Goal: Task Accomplishment & Management: Use online tool/utility

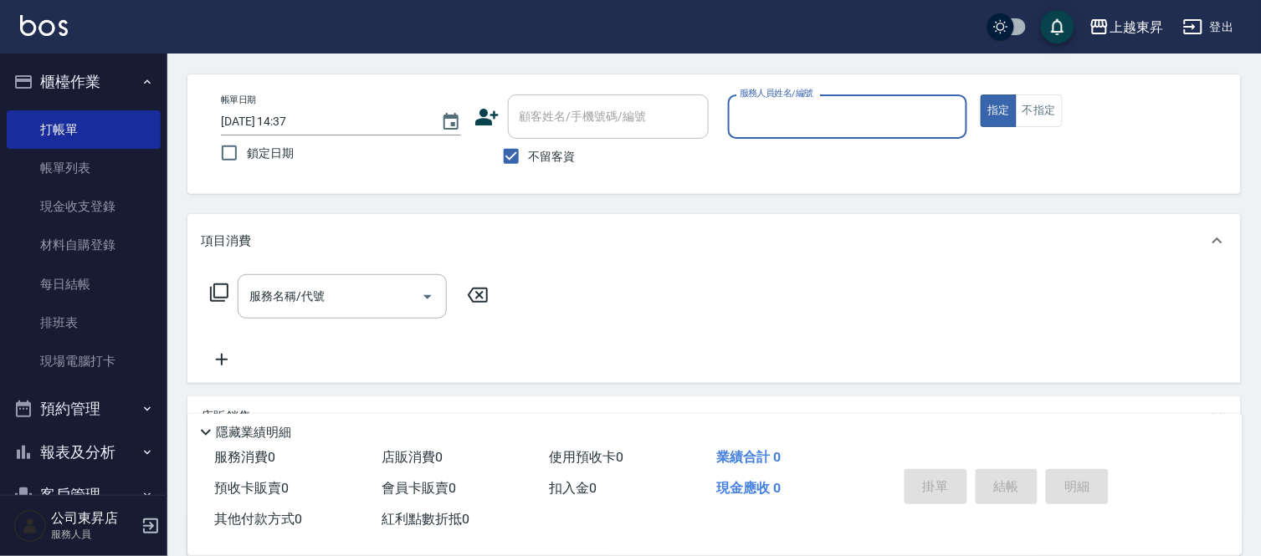
scroll to position [93, 0]
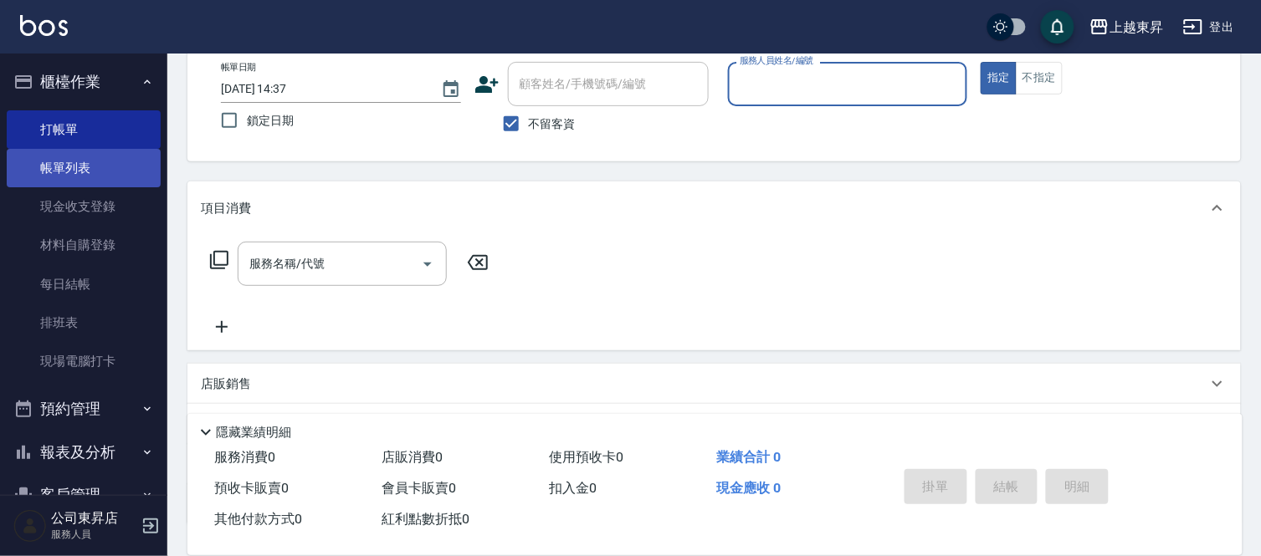
click at [60, 165] on link "帳單列表" at bounding box center [84, 168] width 154 height 38
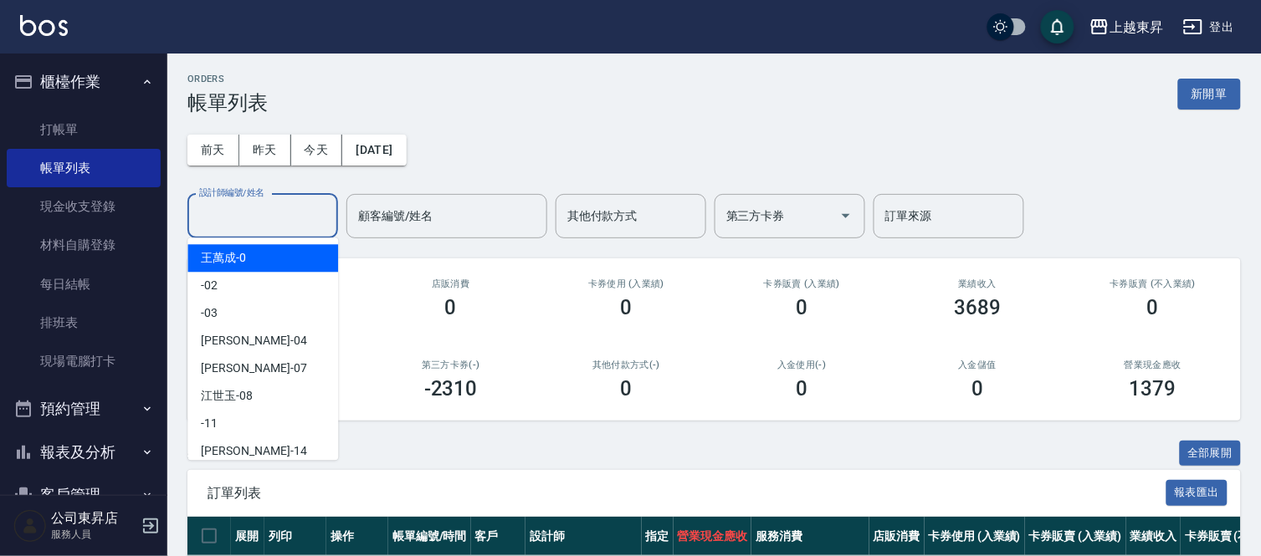
click at [238, 206] on input "設計師編號/姓名" at bounding box center [263, 216] width 136 height 29
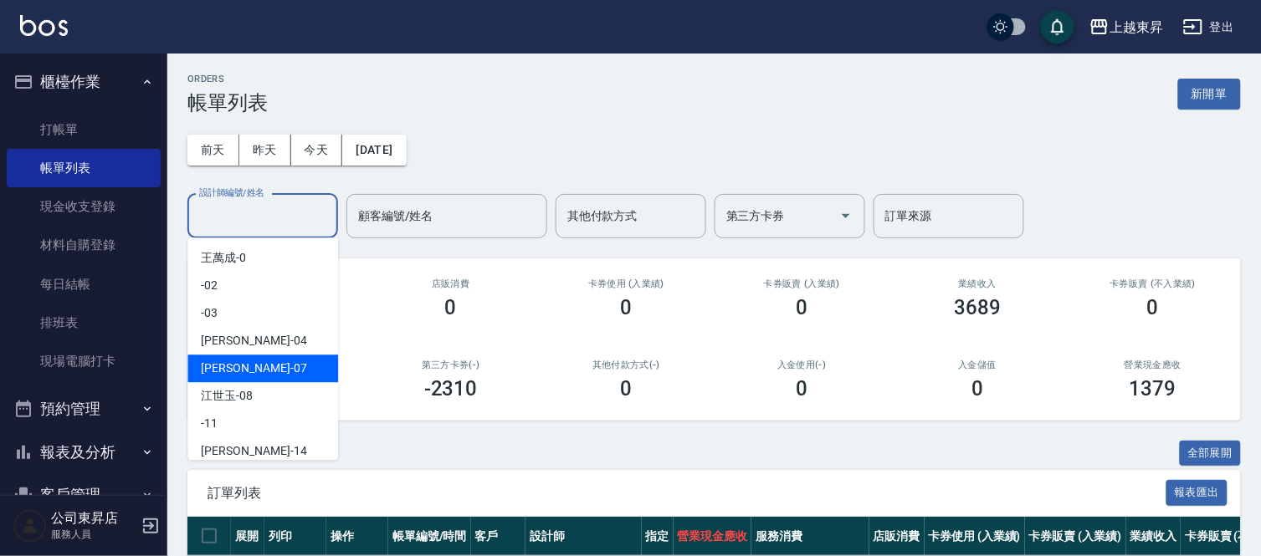
click at [269, 368] on div "[PERSON_NAME] -07" at bounding box center [262, 369] width 151 height 28
type input "榮松-07"
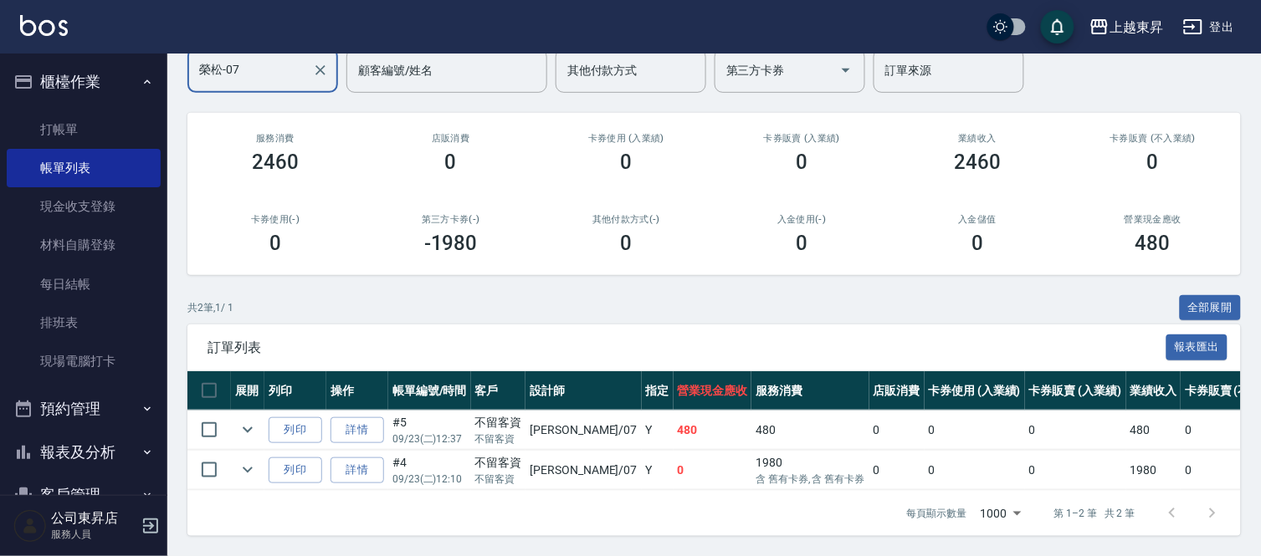
scroll to position [160, 0]
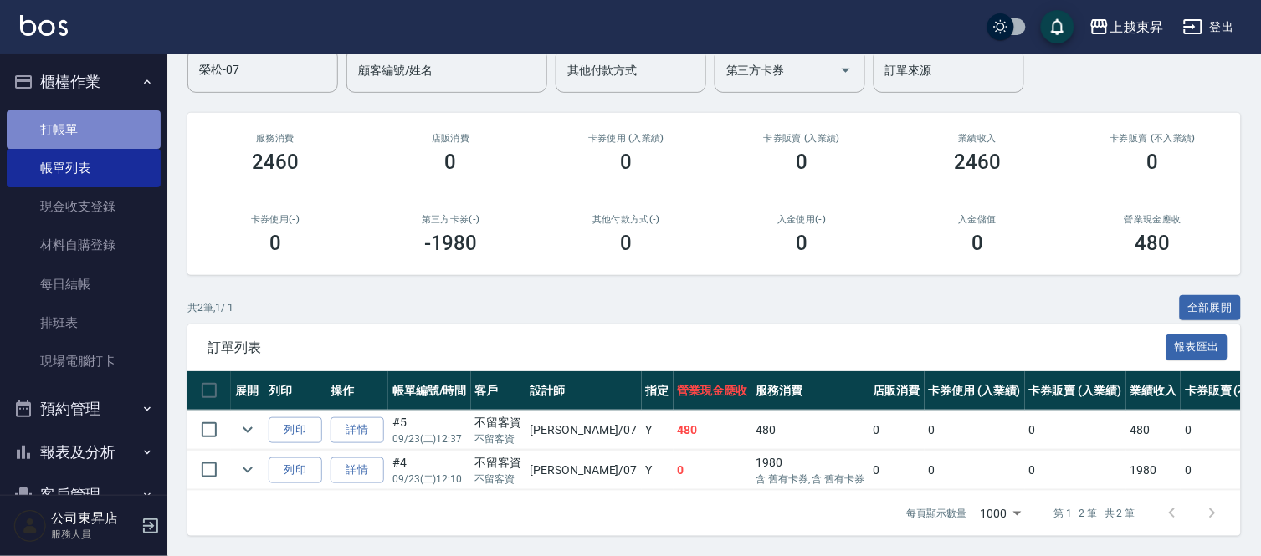
click at [109, 126] on link "打帳單" at bounding box center [84, 129] width 154 height 38
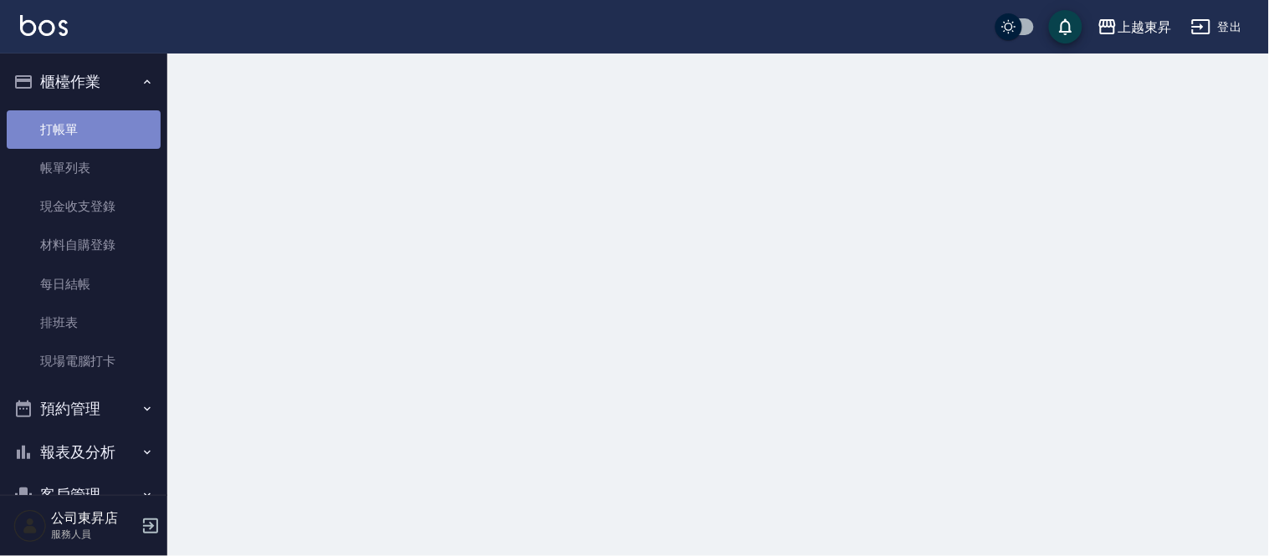
click at [109, 126] on link "打帳單" at bounding box center [84, 129] width 154 height 38
click at [107, 126] on link "打帳單" at bounding box center [84, 129] width 154 height 38
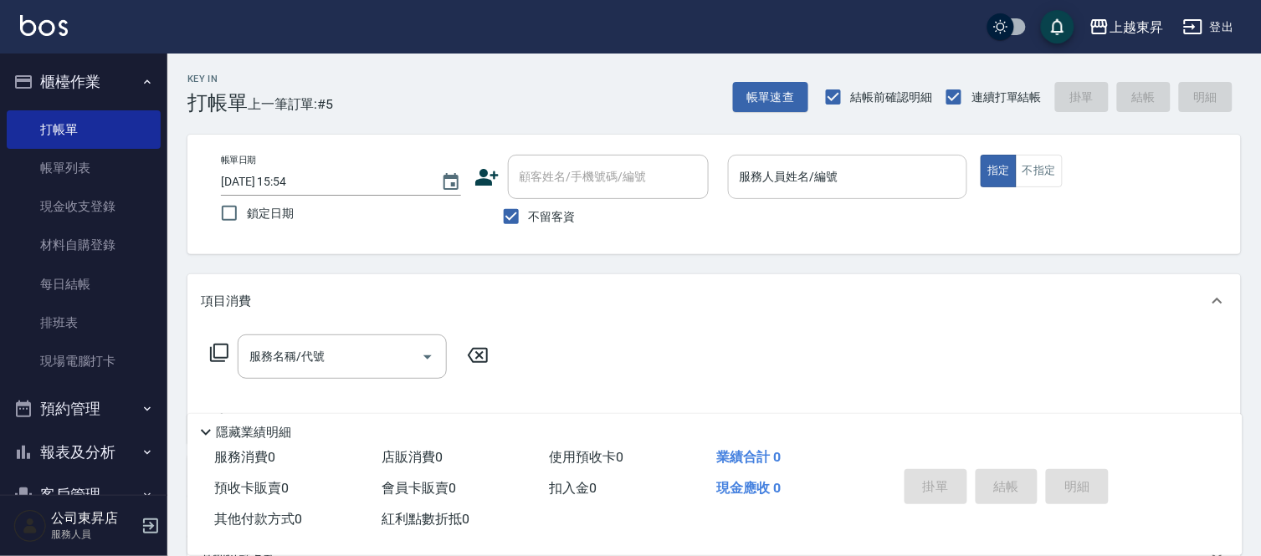
click at [832, 168] on input "服務人員姓名/編號" at bounding box center [848, 176] width 225 height 29
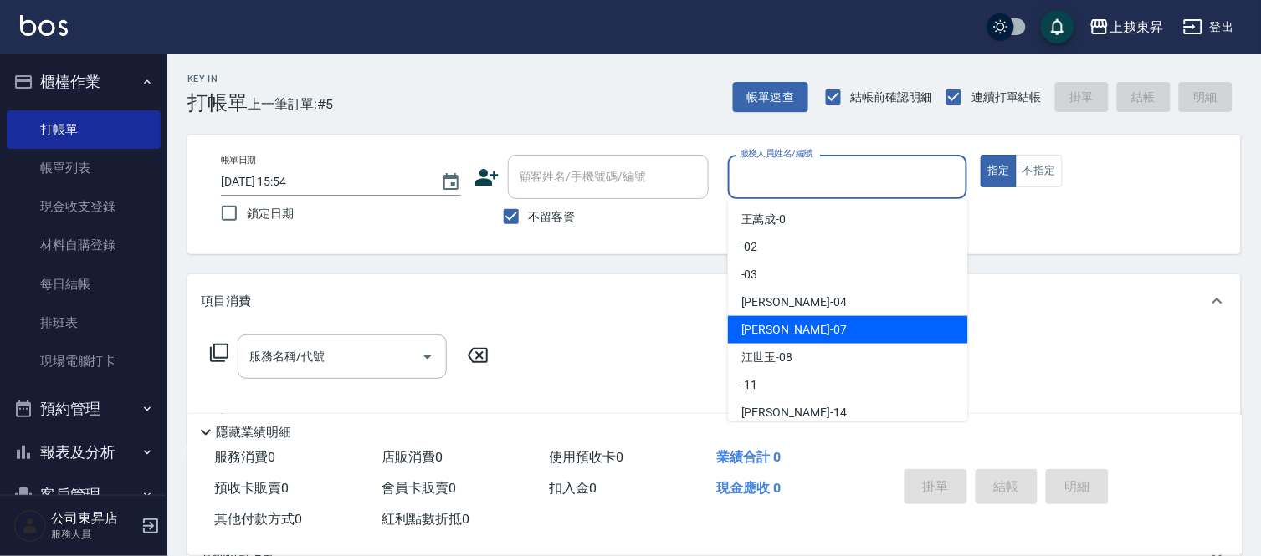
drag, startPoint x: 758, startPoint y: 326, endPoint x: 912, endPoint y: 298, distance: 156.6
click at [785, 337] on div "[PERSON_NAME] -07" at bounding box center [848, 330] width 240 height 28
type input "榮松-07"
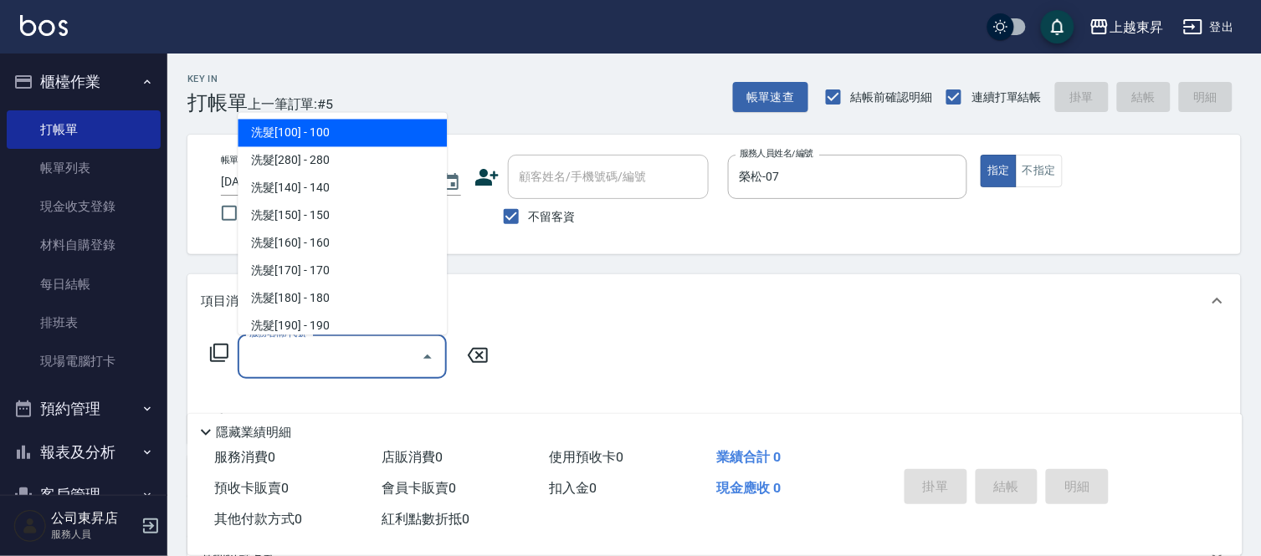
click at [298, 353] on input "服務名稱/代號" at bounding box center [329, 356] width 169 height 29
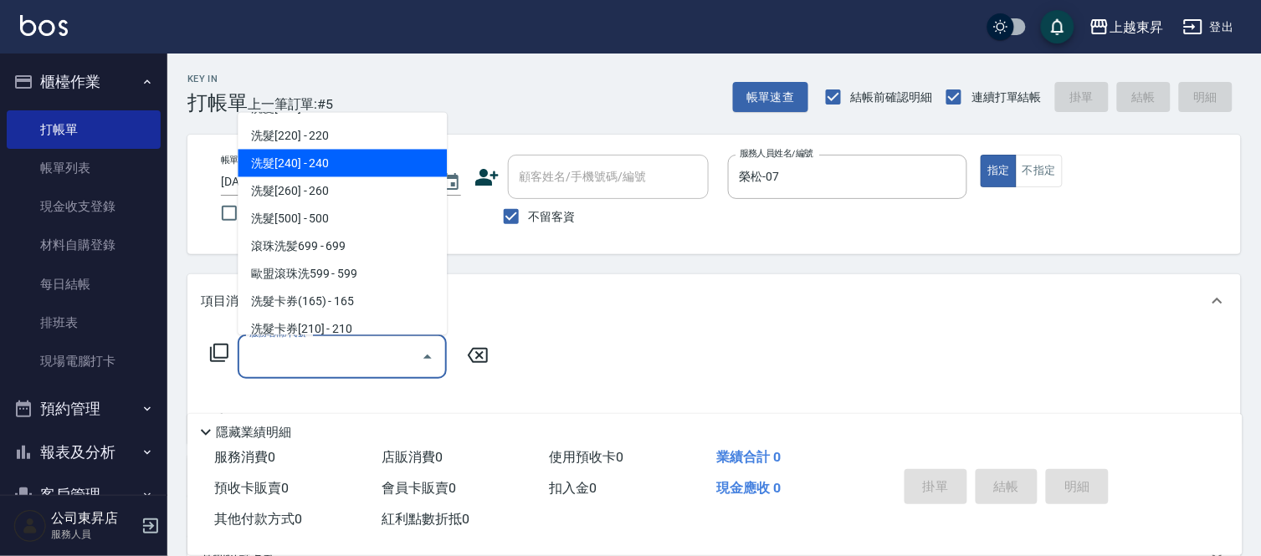
scroll to position [279, 0]
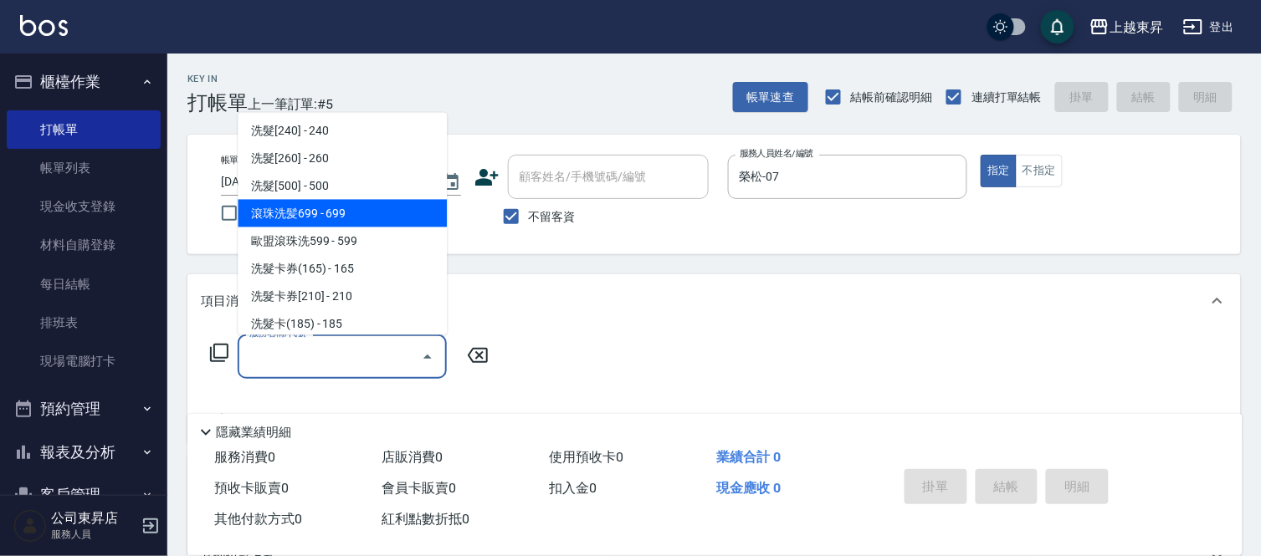
drag, startPoint x: 367, startPoint y: 199, endPoint x: 444, endPoint y: 244, distance: 89.3
click at [369, 201] on span "滾珠洗髪699 - 699" at bounding box center [342, 214] width 209 height 28
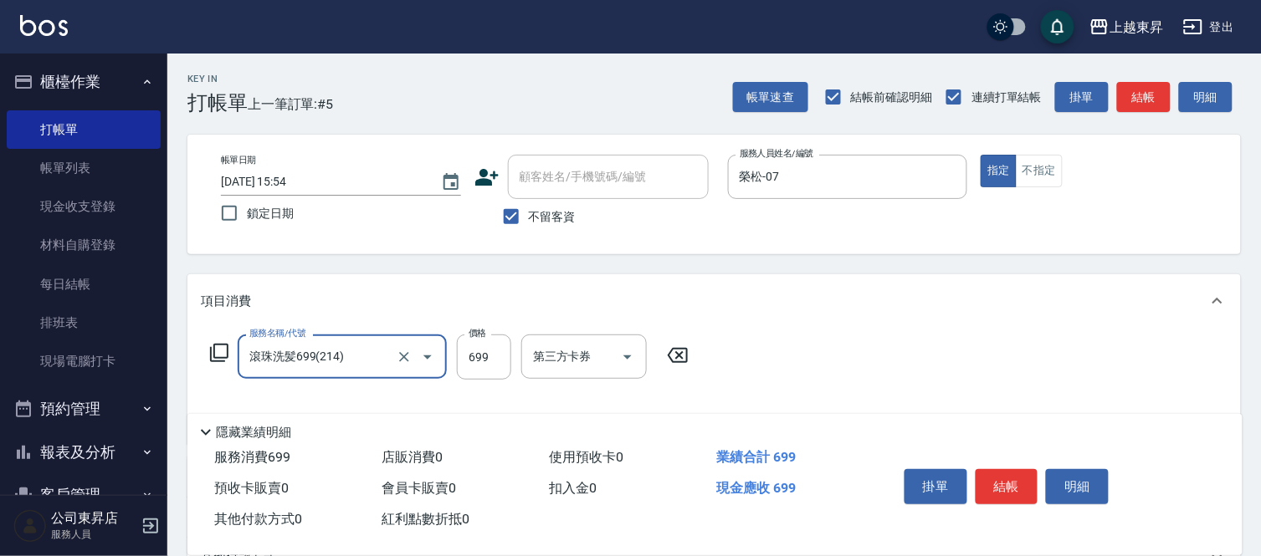
type input "滾珠洗髪699(214)"
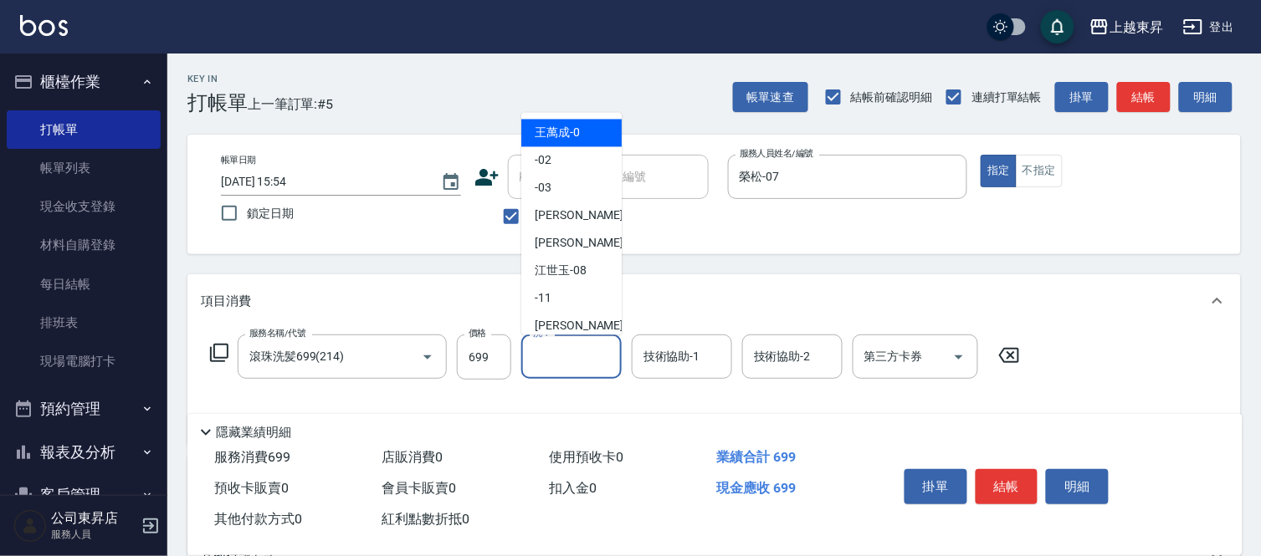
click at [557, 348] on input "洗-1" at bounding box center [571, 356] width 85 height 29
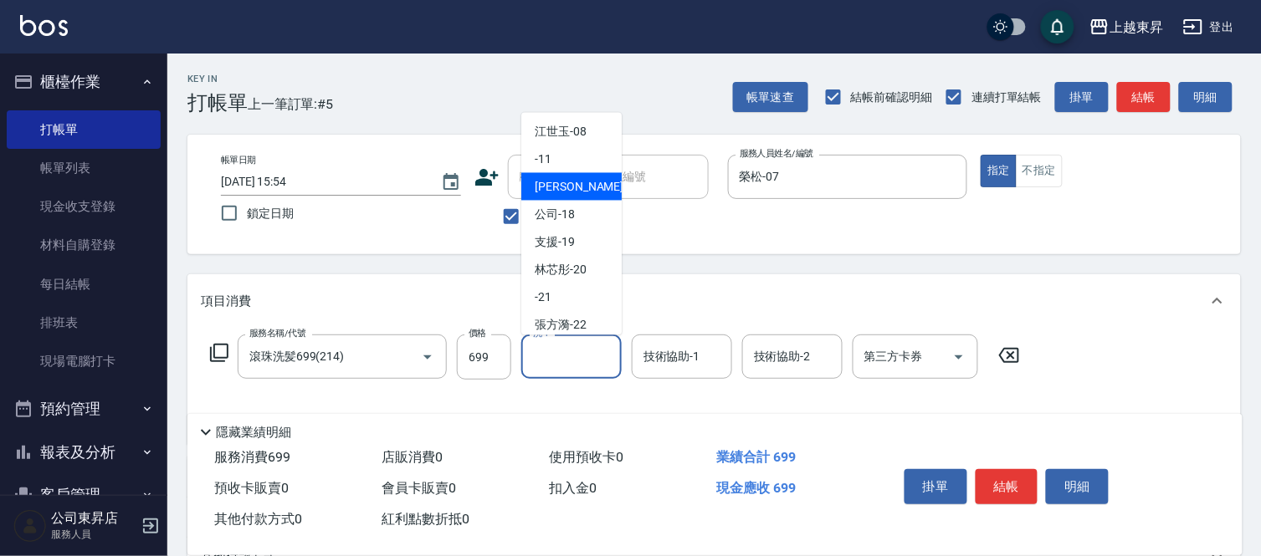
scroll to position [186, 0]
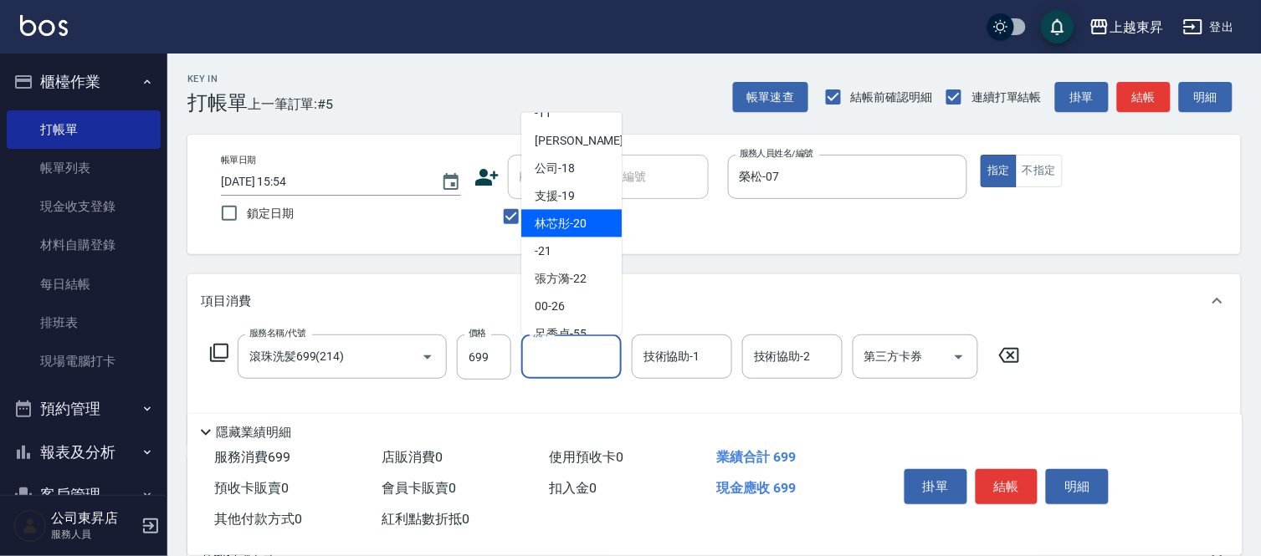
drag, startPoint x: 563, startPoint y: 222, endPoint x: 634, endPoint y: 278, distance: 90.6
click at [588, 245] on ul "[PERSON_NAME]-0 -02 -03 [PERSON_NAME]04 [PERSON_NAME] -07 [PERSON_NAME]-08 -11 …" at bounding box center [571, 224] width 100 height 223
drag, startPoint x: 581, startPoint y: 223, endPoint x: 656, endPoint y: 354, distance: 150.7
click at [584, 236] on div "林芯彤 -20" at bounding box center [571, 224] width 100 height 28
type input "林芯彤-20"
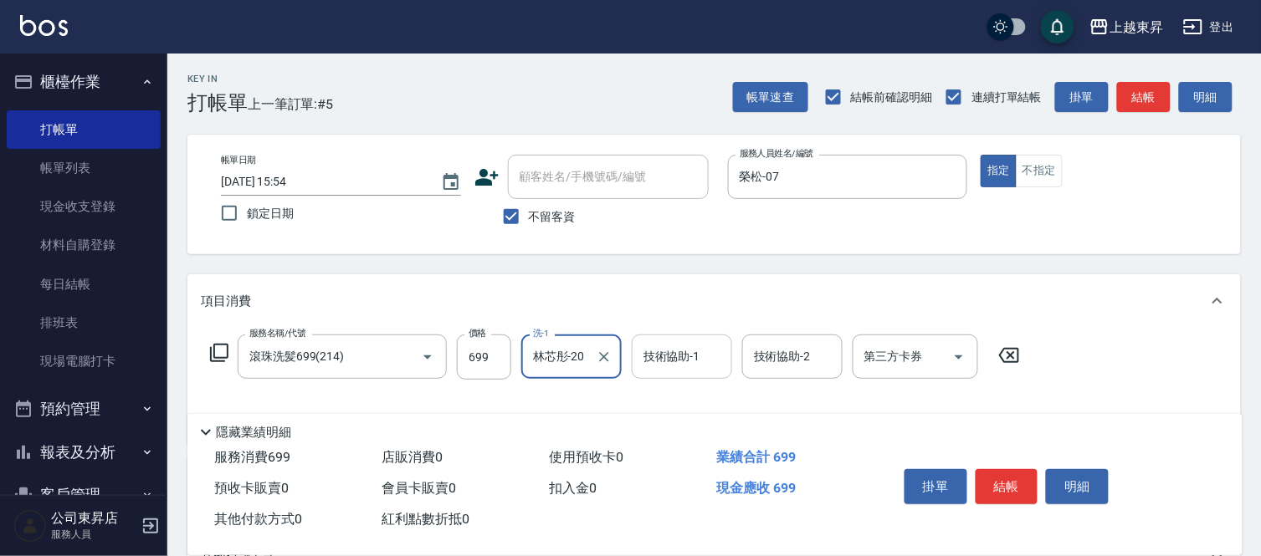
click at [655, 355] on input "技術協助-1" at bounding box center [681, 356] width 85 height 29
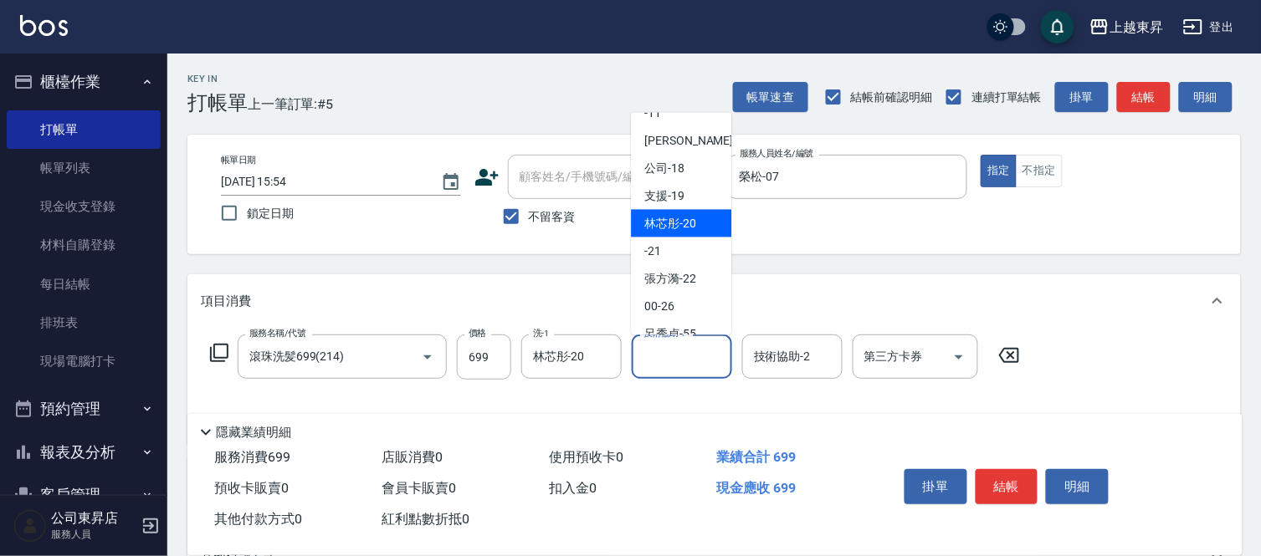
drag, startPoint x: 670, startPoint y: 223, endPoint x: 671, endPoint y: 265, distance: 42.7
click at [670, 229] on span "林芯彤 -20" at bounding box center [670, 224] width 52 height 18
type input "林芯彤-20"
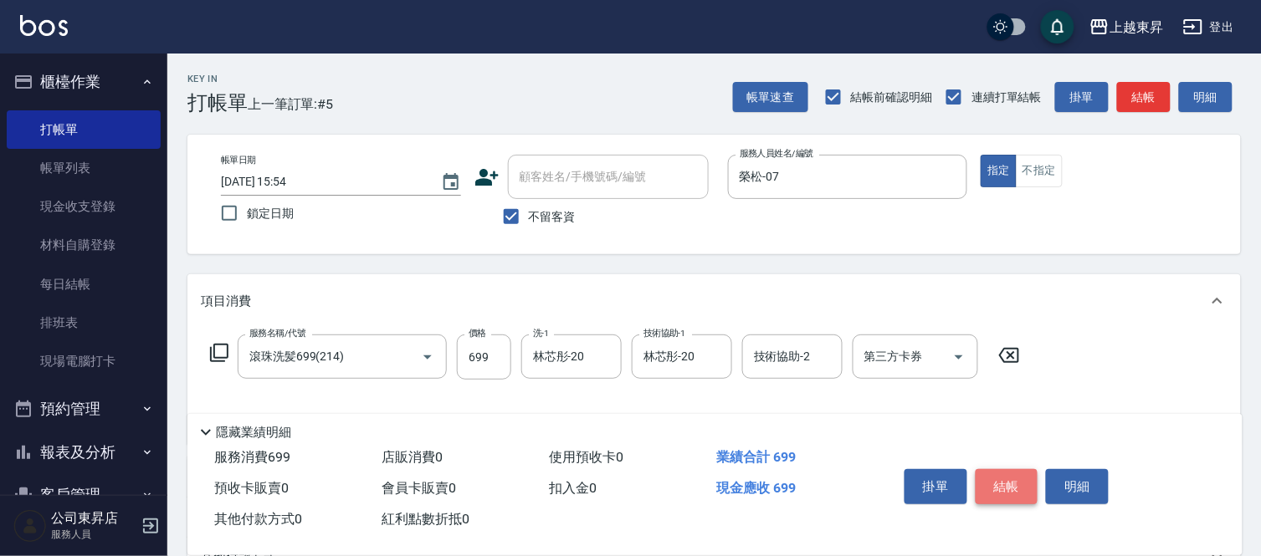
click at [1015, 478] on button "結帳" at bounding box center [1007, 486] width 63 height 35
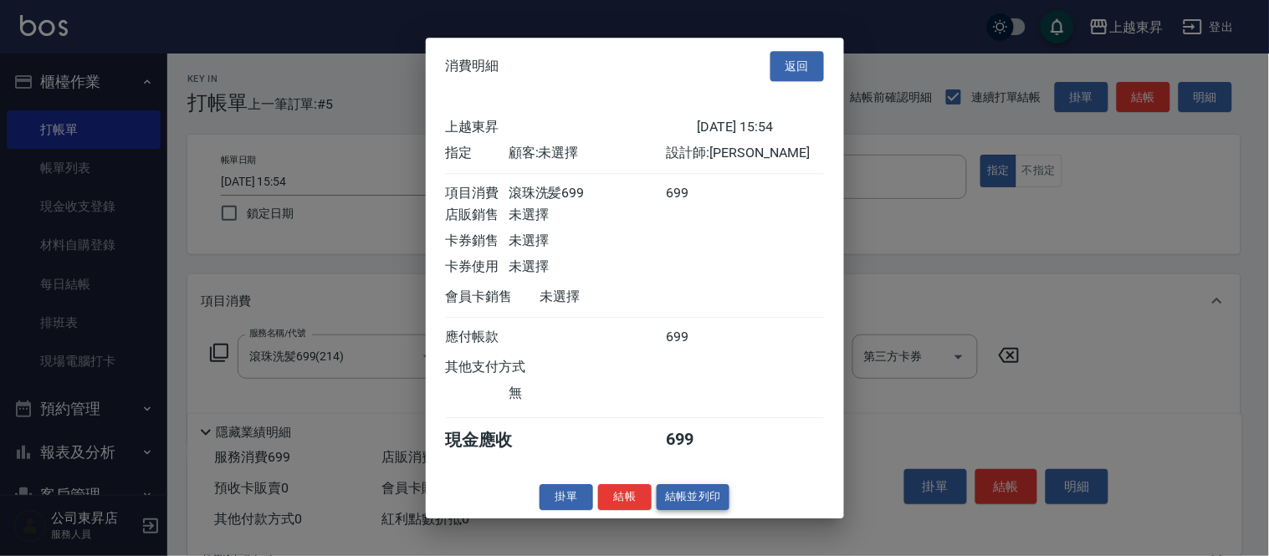
click at [696, 504] on button "結帳並列印" at bounding box center [693, 498] width 73 height 26
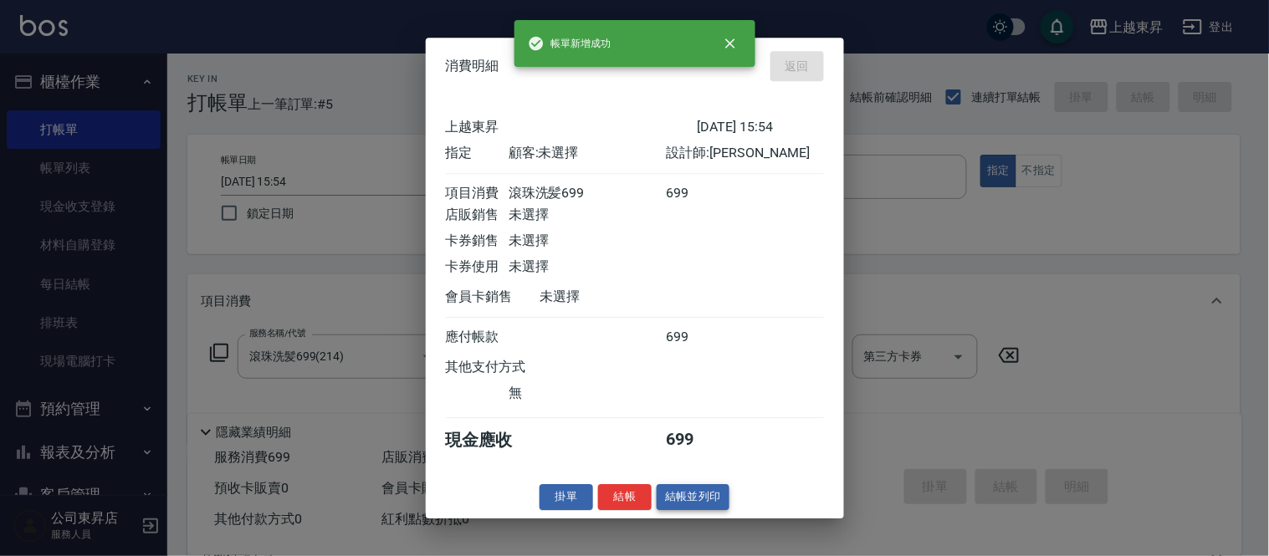
type input "[DATE] 15:55"
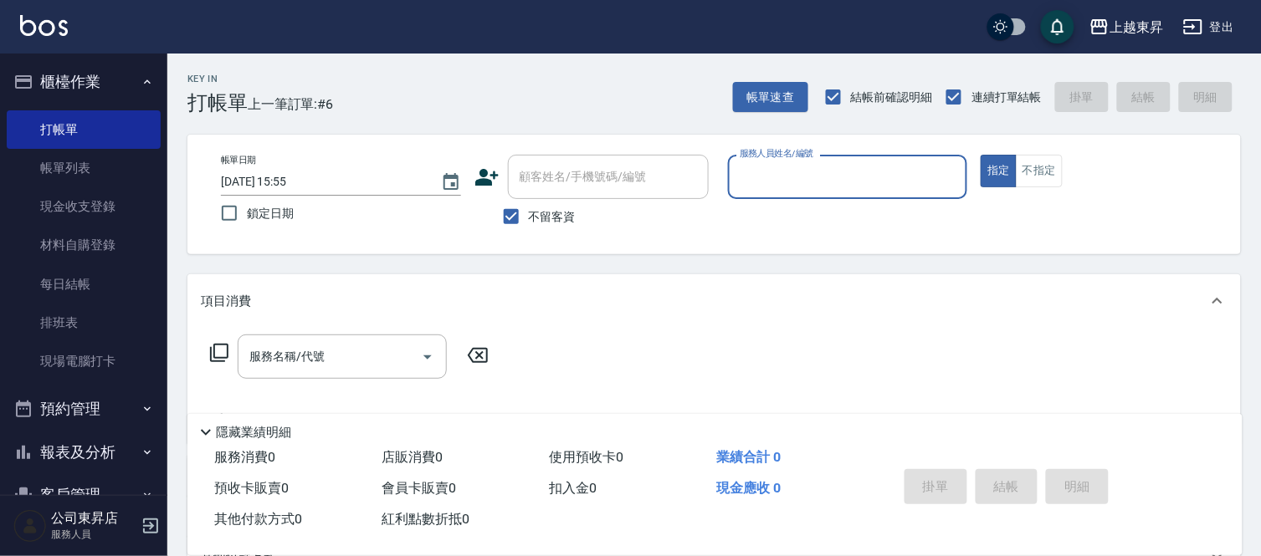
click at [798, 176] on input "服務人員姓名/編號" at bounding box center [848, 176] width 225 height 29
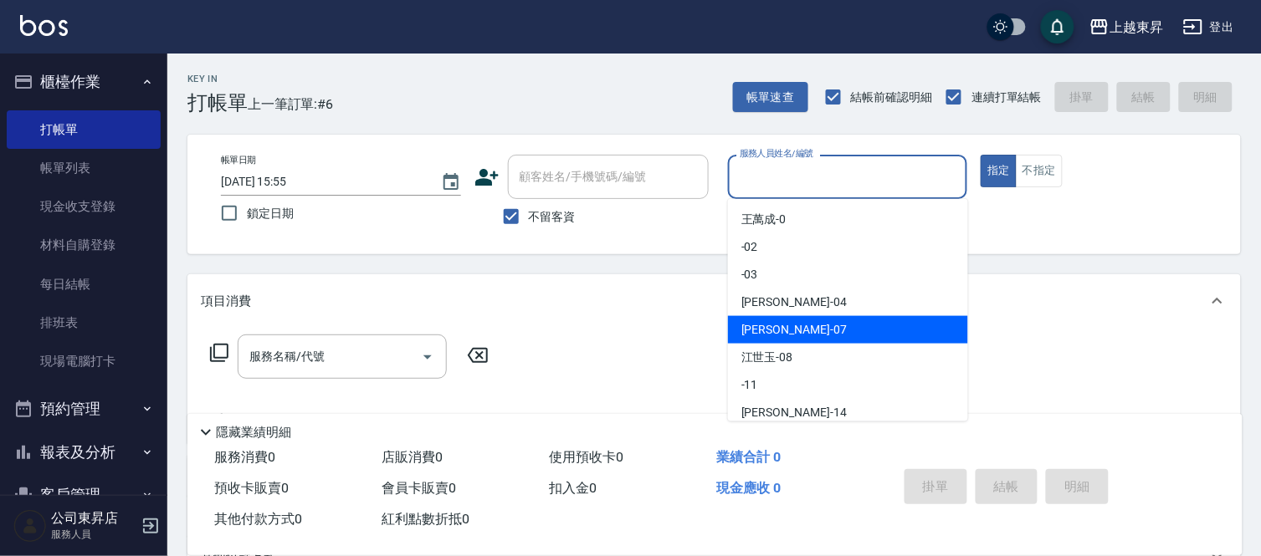
click at [787, 330] on div "[PERSON_NAME] -07" at bounding box center [848, 330] width 240 height 28
type input "榮松-07"
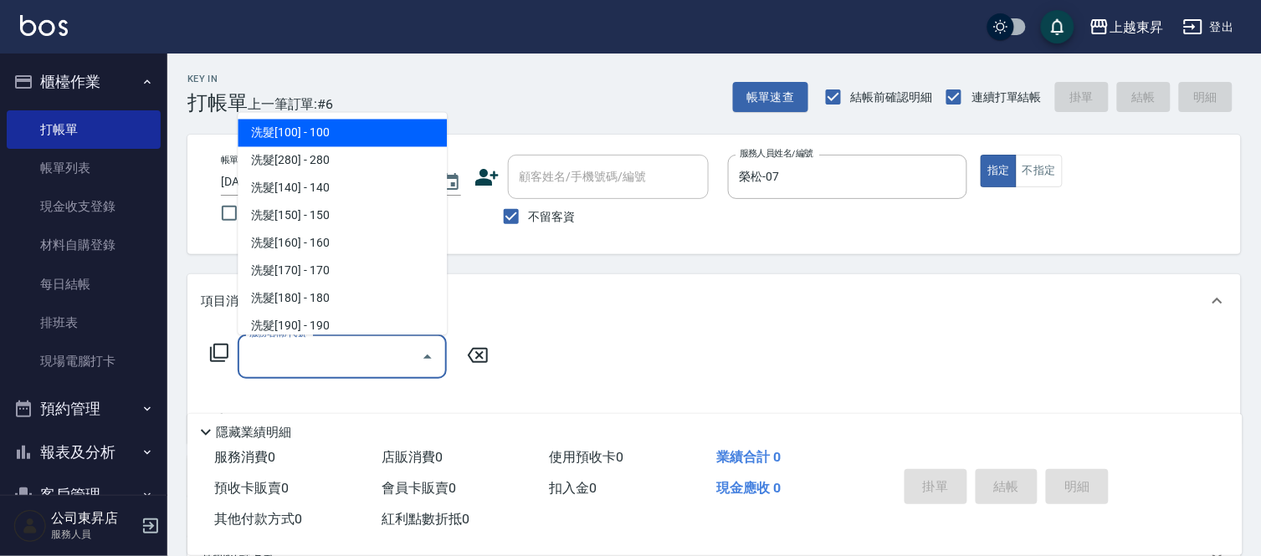
click at [310, 352] on input "服務名稱/代號" at bounding box center [329, 356] width 169 height 29
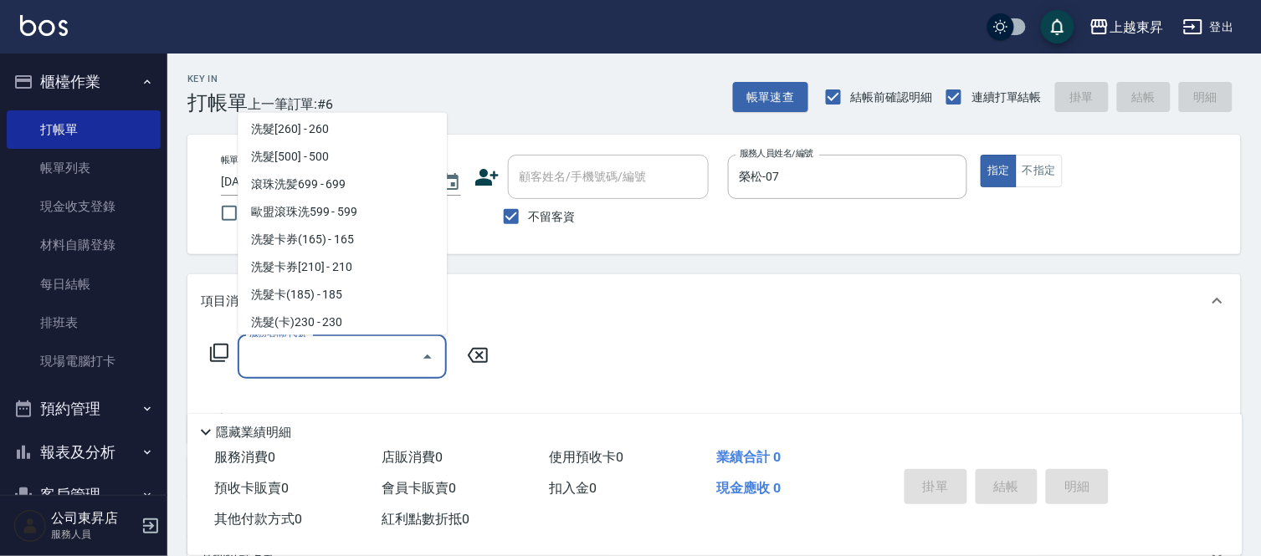
scroll to position [372, 0]
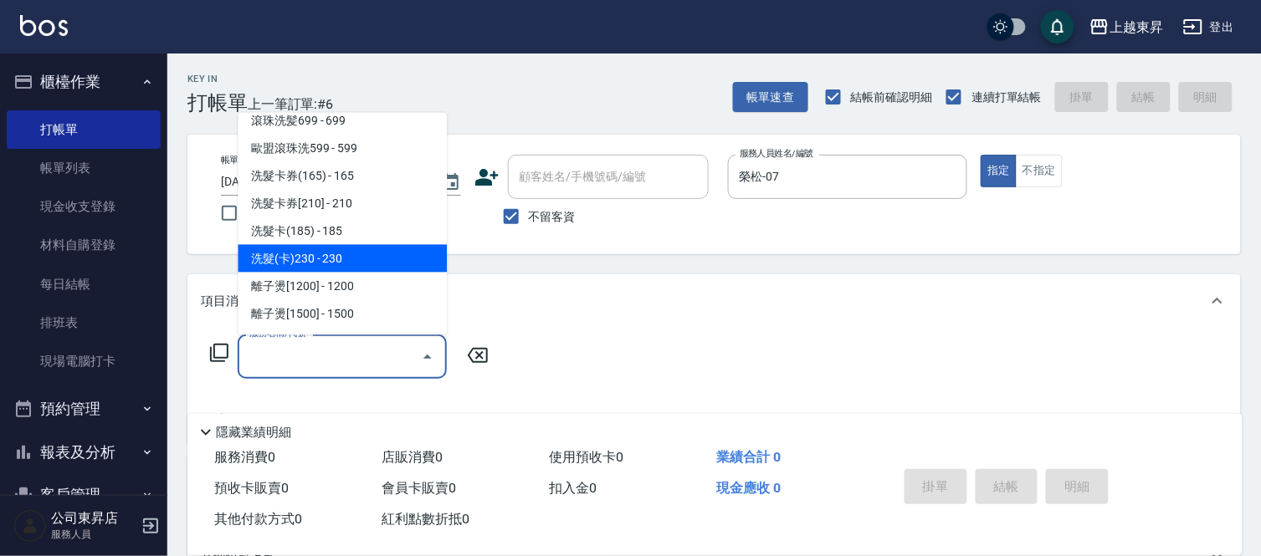
click at [339, 254] on span "洗髮(卡)230 - 230" at bounding box center [342, 259] width 209 height 28
type input "洗髮(卡)230(224)"
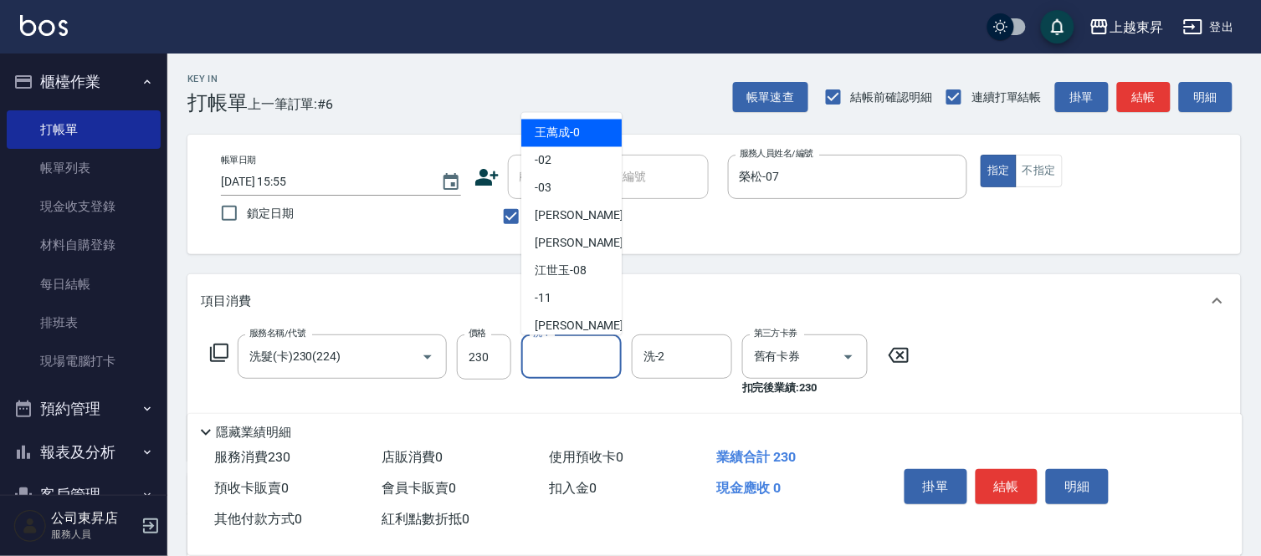
click at [554, 361] on input "洗-1" at bounding box center [571, 356] width 85 height 29
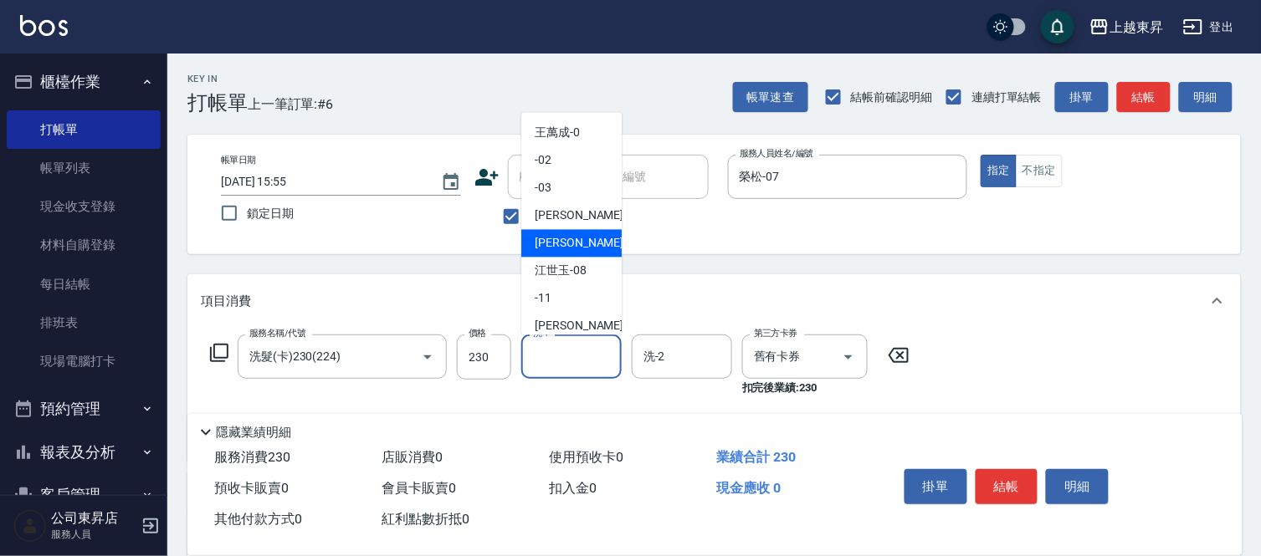
click at [563, 235] on span "[PERSON_NAME] -07" at bounding box center [587, 244] width 105 height 18
type input "榮松-07"
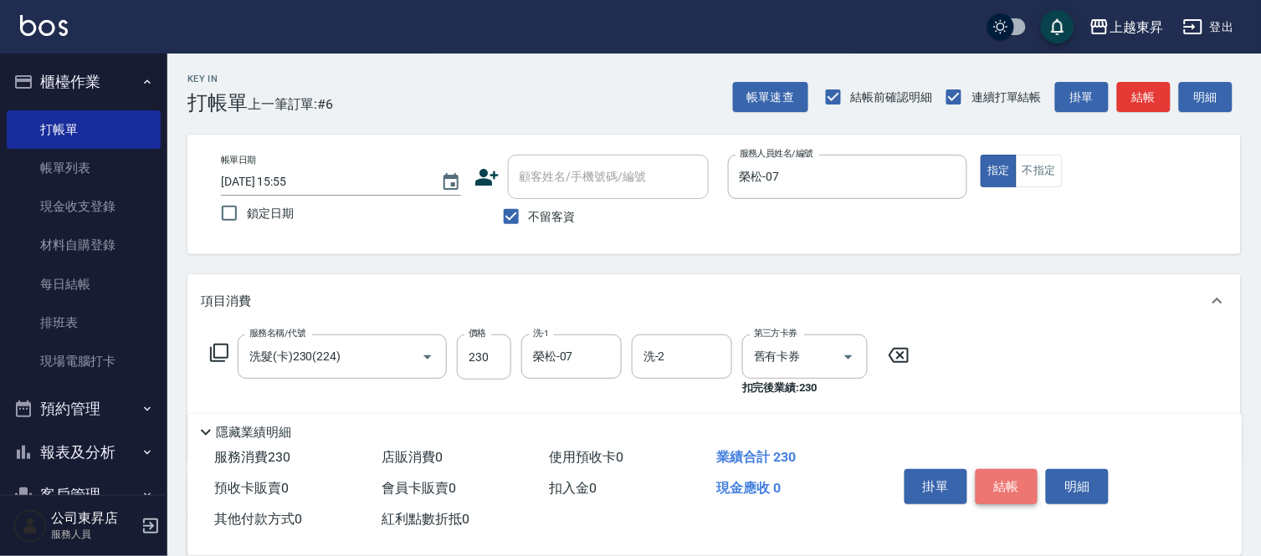
click at [1005, 480] on button "結帳" at bounding box center [1007, 486] width 63 height 35
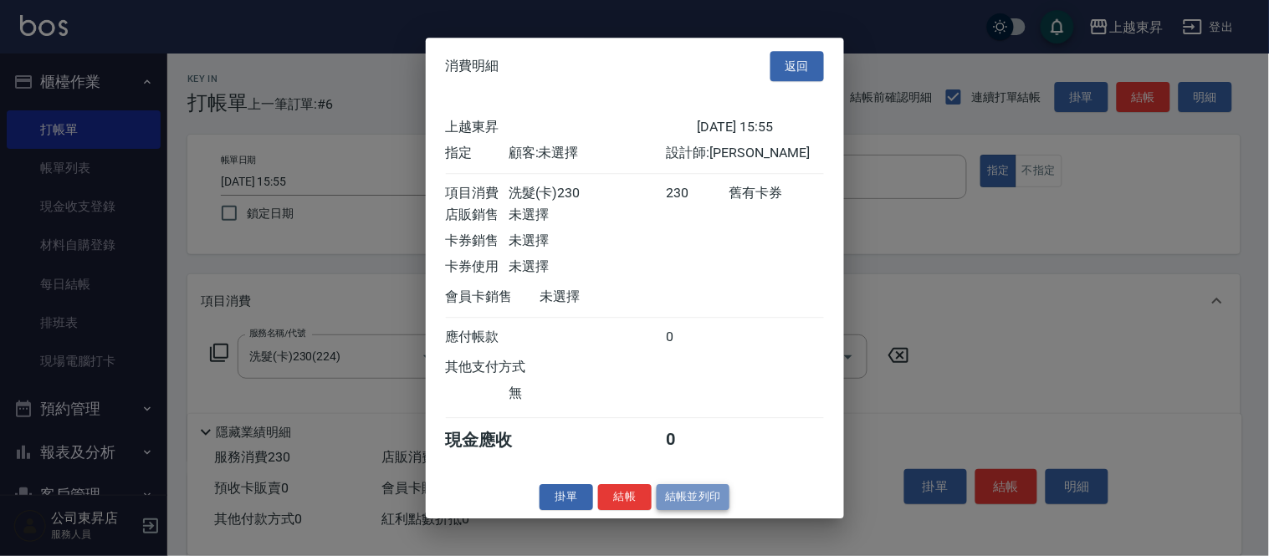
click at [696, 500] on button "結帳並列印" at bounding box center [693, 498] width 73 height 26
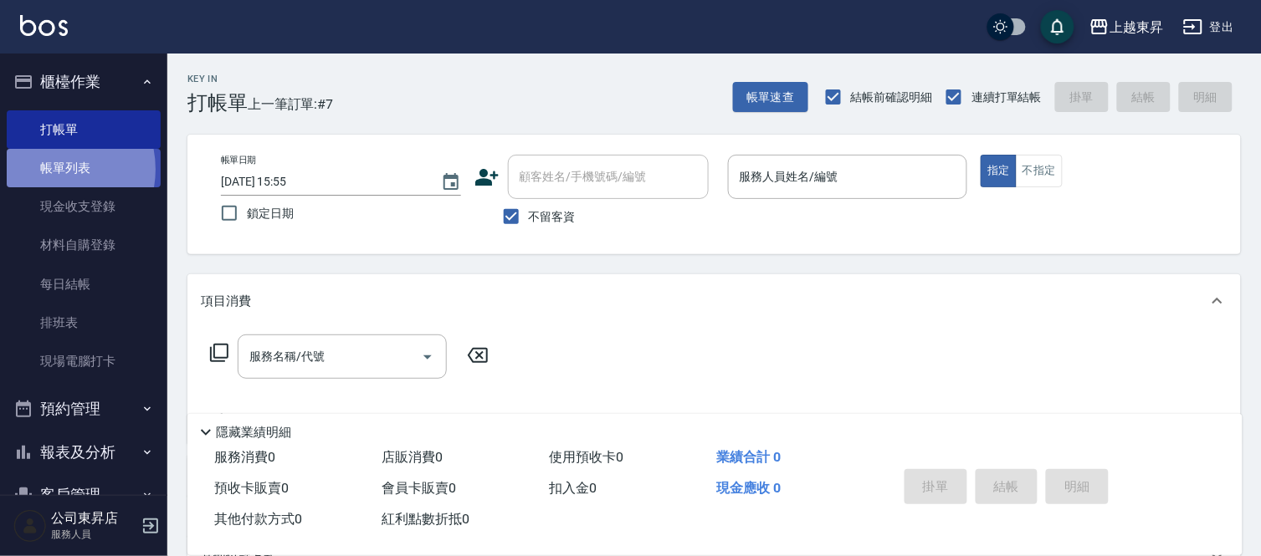
click at [47, 170] on link "帳單列表" at bounding box center [84, 168] width 154 height 38
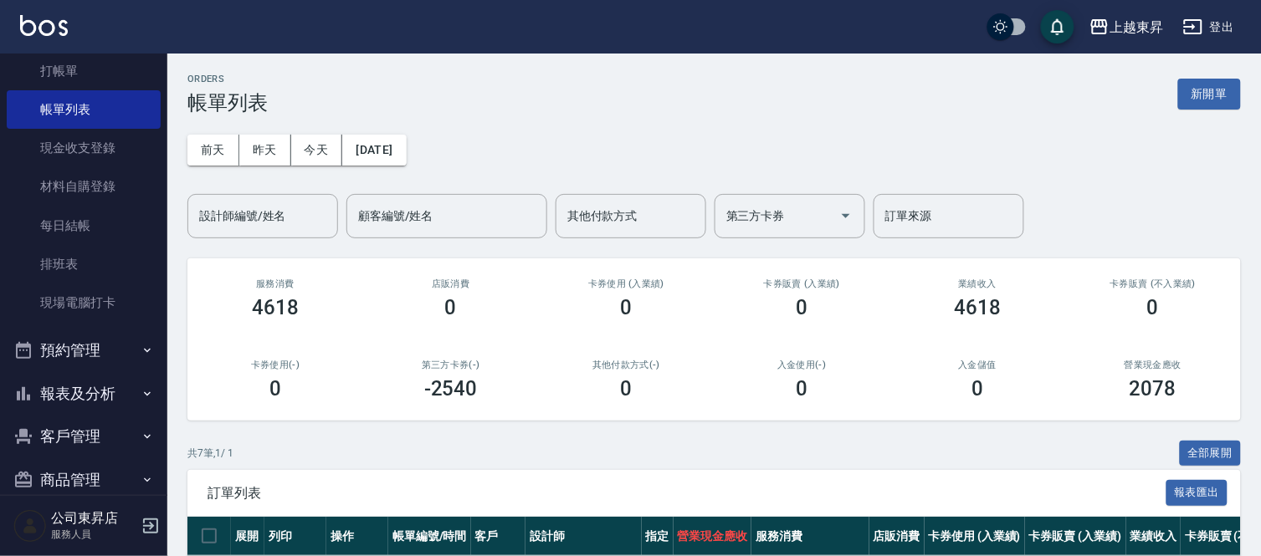
scroll to position [84, 0]
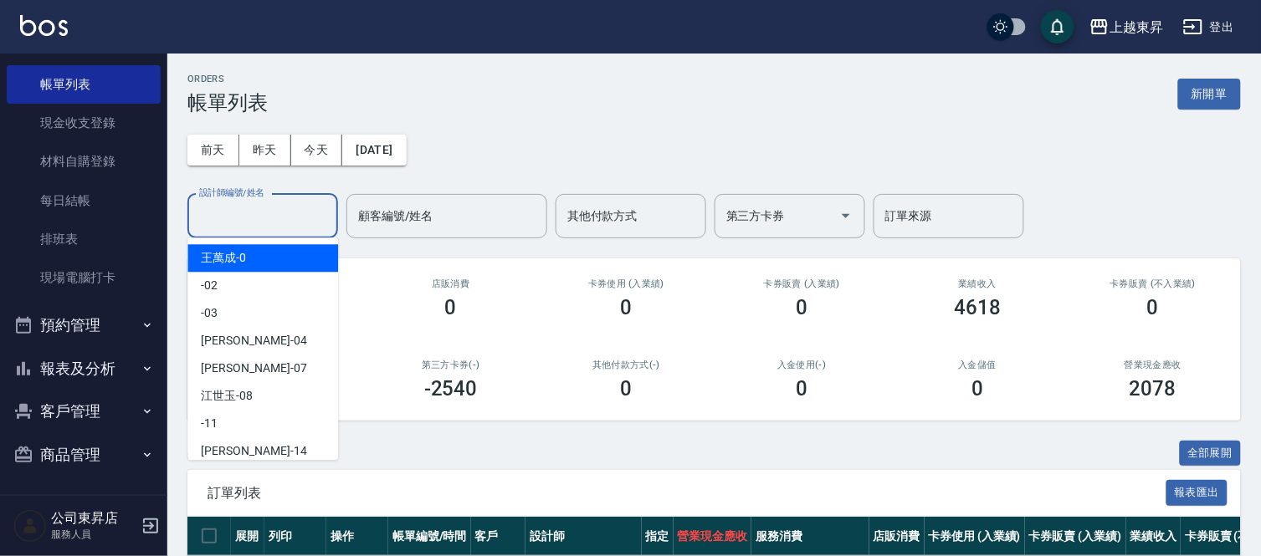
click at [237, 216] on input "設計師編號/姓名" at bounding box center [263, 216] width 136 height 29
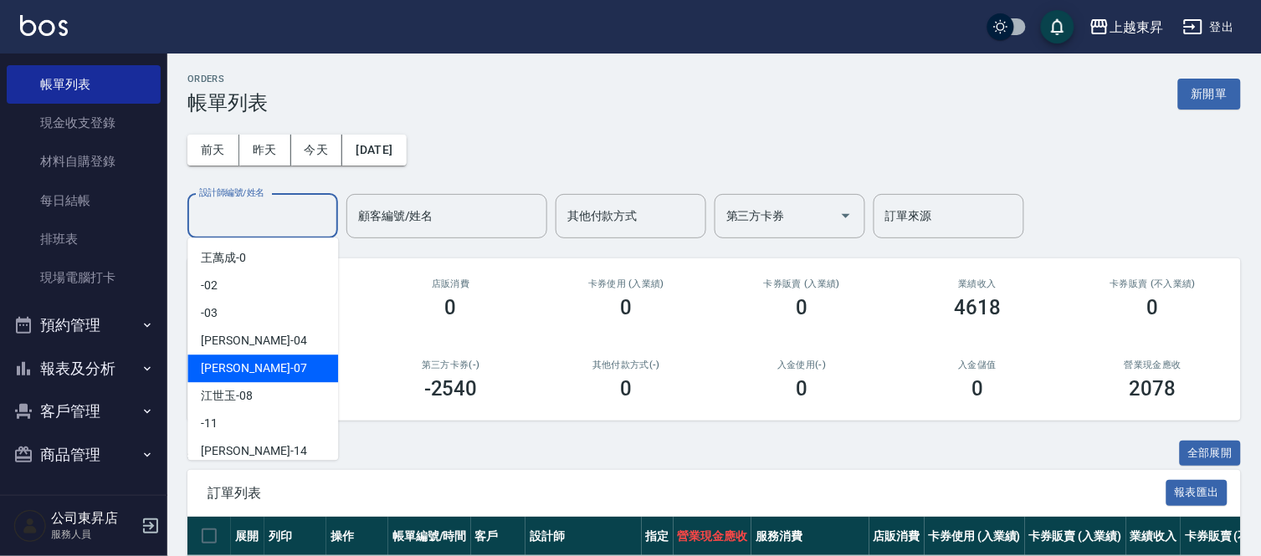
click at [214, 367] on span "[PERSON_NAME] -07" at bounding box center [253, 369] width 105 height 18
type input "榮松-07"
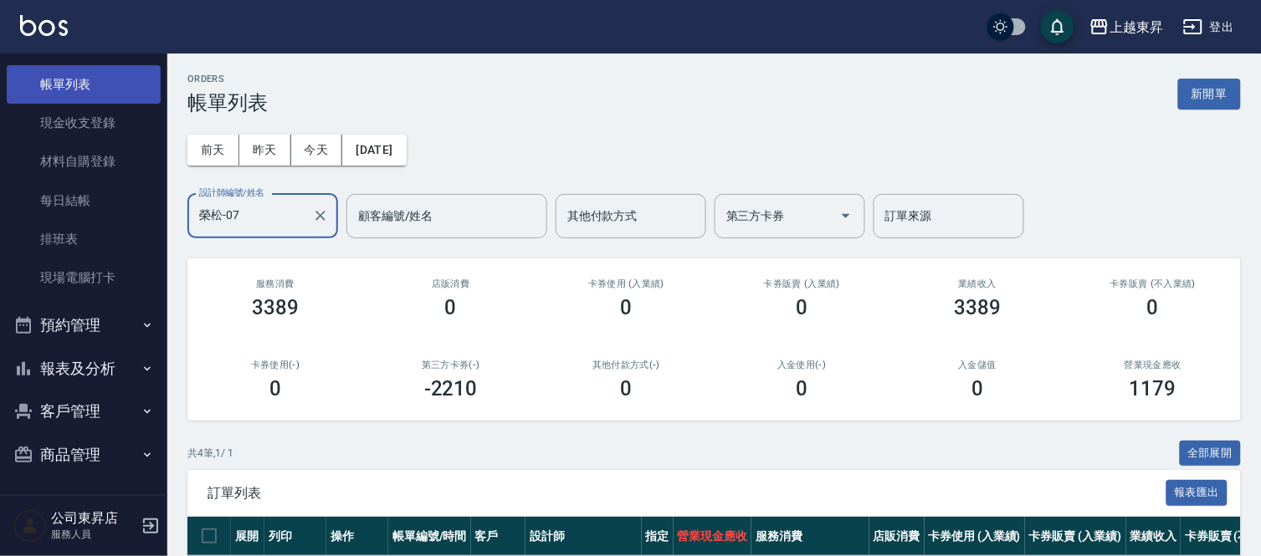
scroll to position [0, 0]
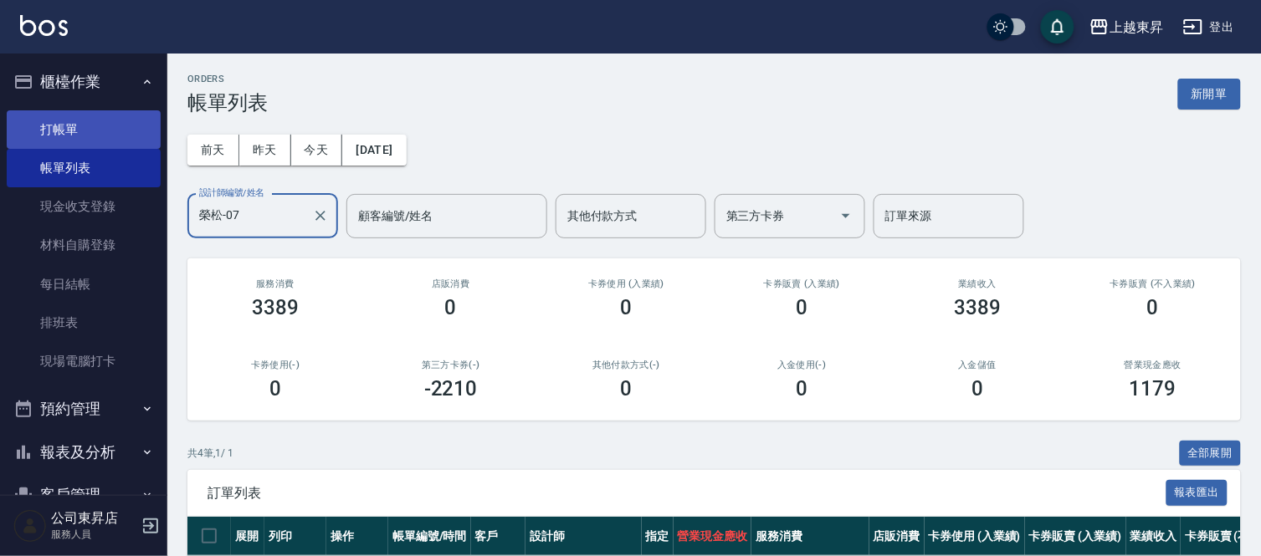
click at [106, 120] on link "打帳單" at bounding box center [84, 129] width 154 height 38
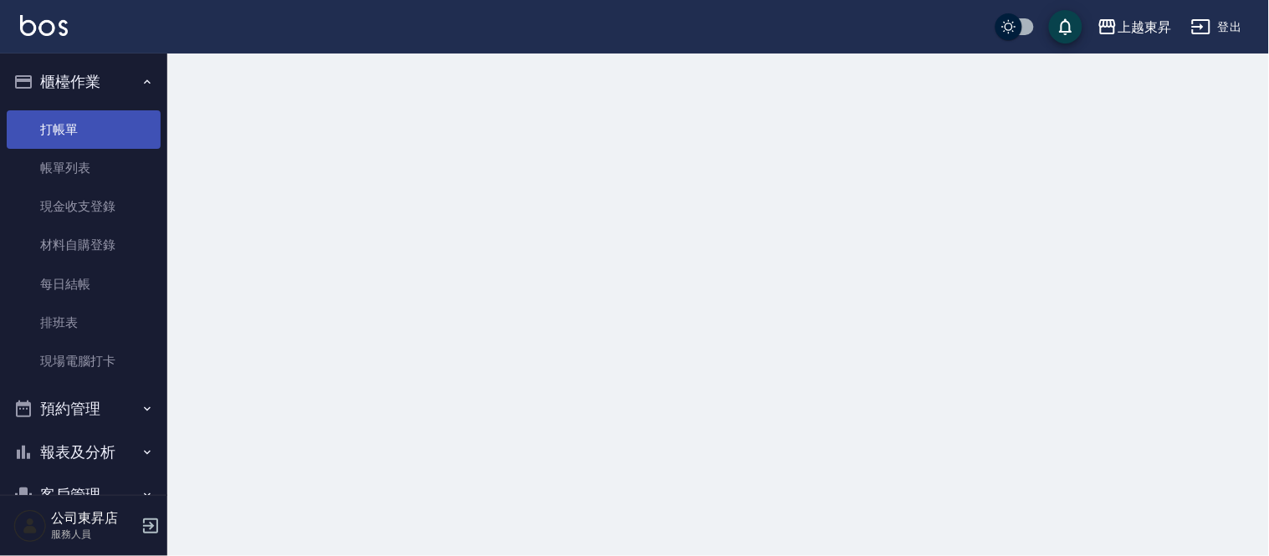
click at [106, 120] on link "打帳單" at bounding box center [84, 129] width 154 height 38
click at [106, 123] on link "打帳單" at bounding box center [84, 129] width 154 height 38
